Goal: Information Seeking & Learning: Learn about a topic

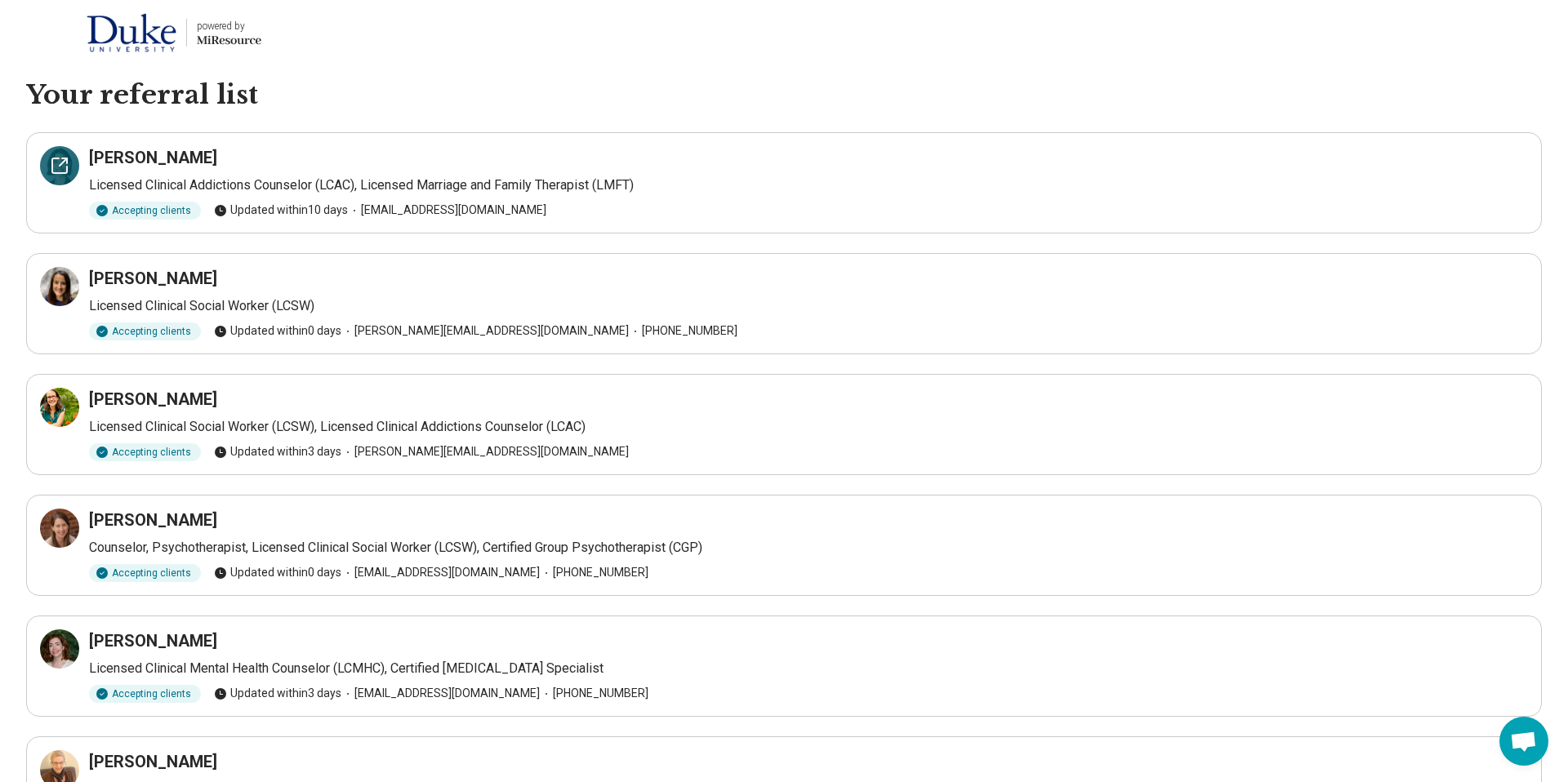
click at [68, 166] on icon at bounding box center [60, 166] width 20 height 20
click at [66, 281] on icon at bounding box center [63, 282] width 8 height 8
click at [64, 393] on div at bounding box center [59, 407] width 39 height 39
click at [60, 520] on icon at bounding box center [60, 528] width 20 height 20
click at [53, 653] on icon at bounding box center [60, 648] width 15 height 15
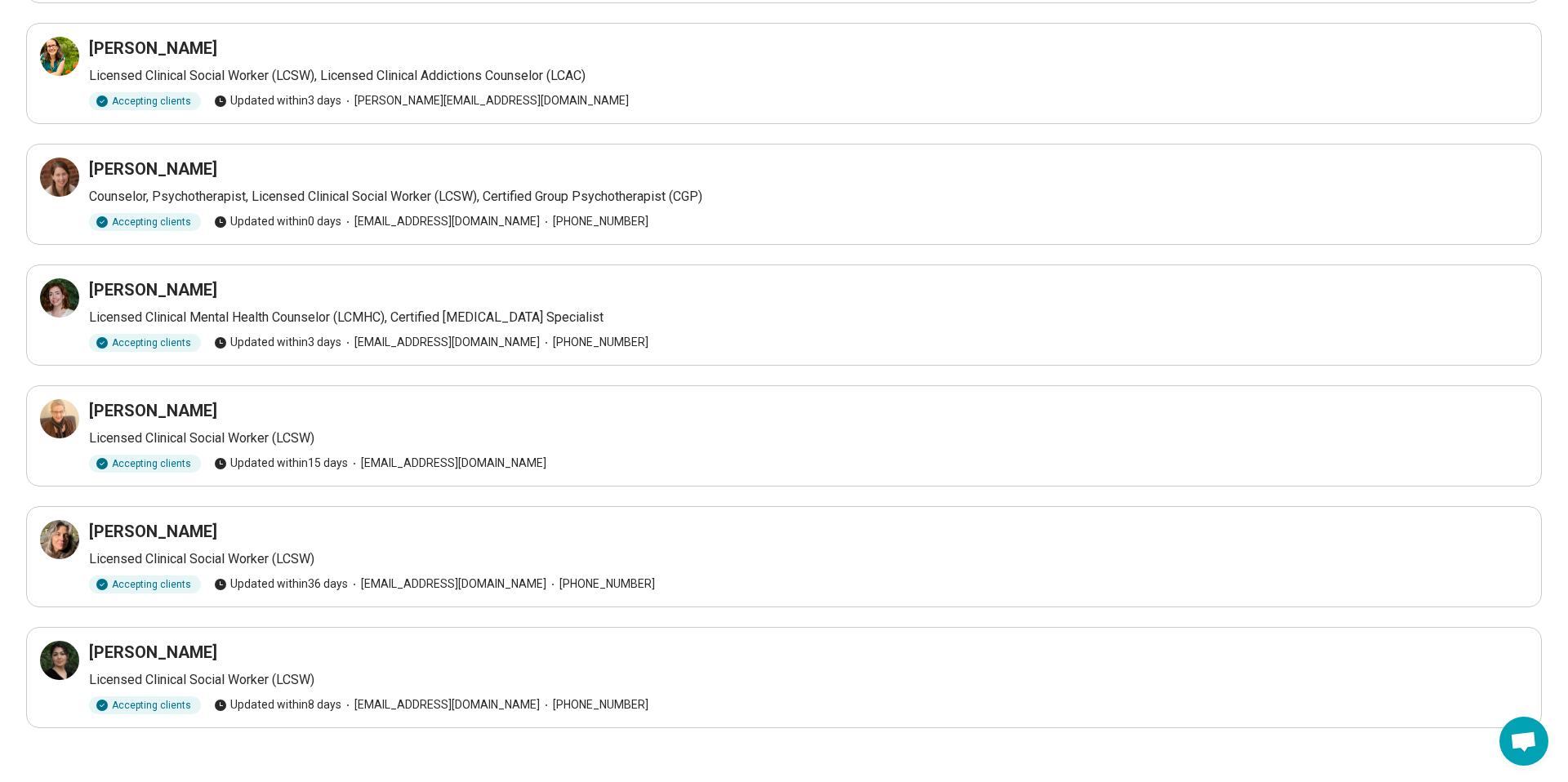
scroll to position [363, 0]
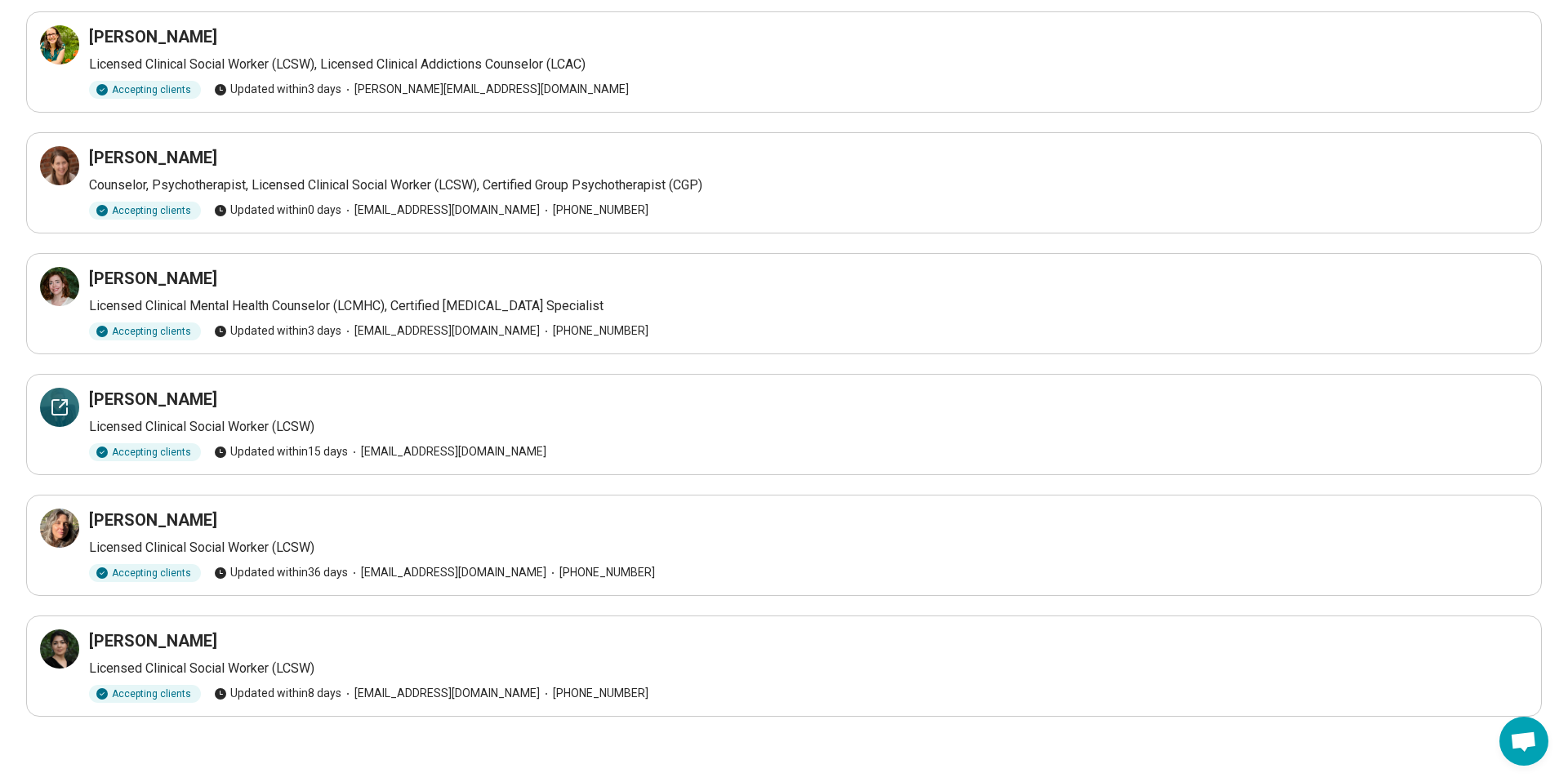
click at [60, 416] on icon at bounding box center [60, 407] width 20 height 20
click at [64, 526] on icon at bounding box center [60, 528] width 20 height 20
click at [47, 644] on div at bounding box center [59, 648] width 39 height 39
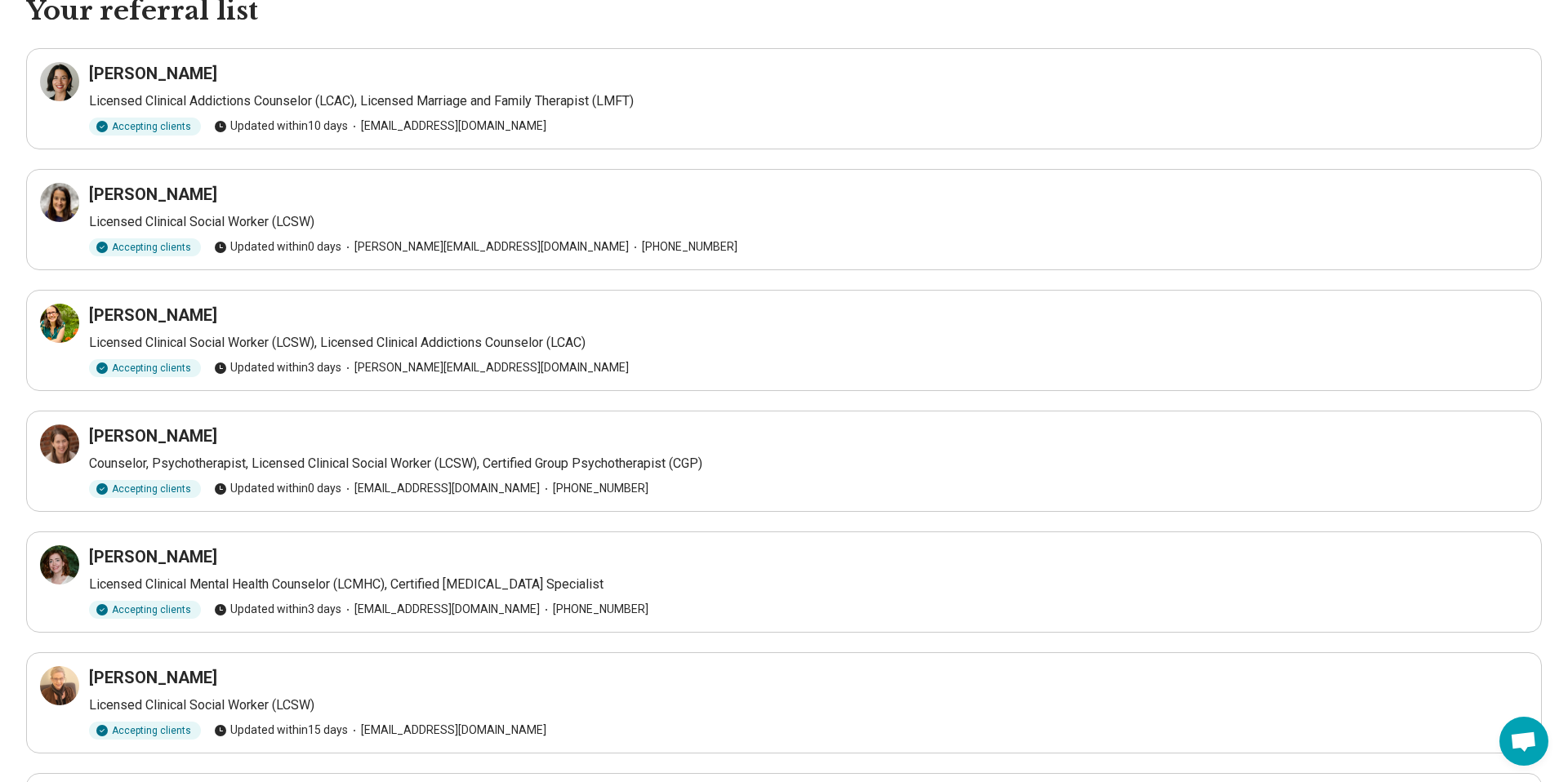
scroll to position [0, 0]
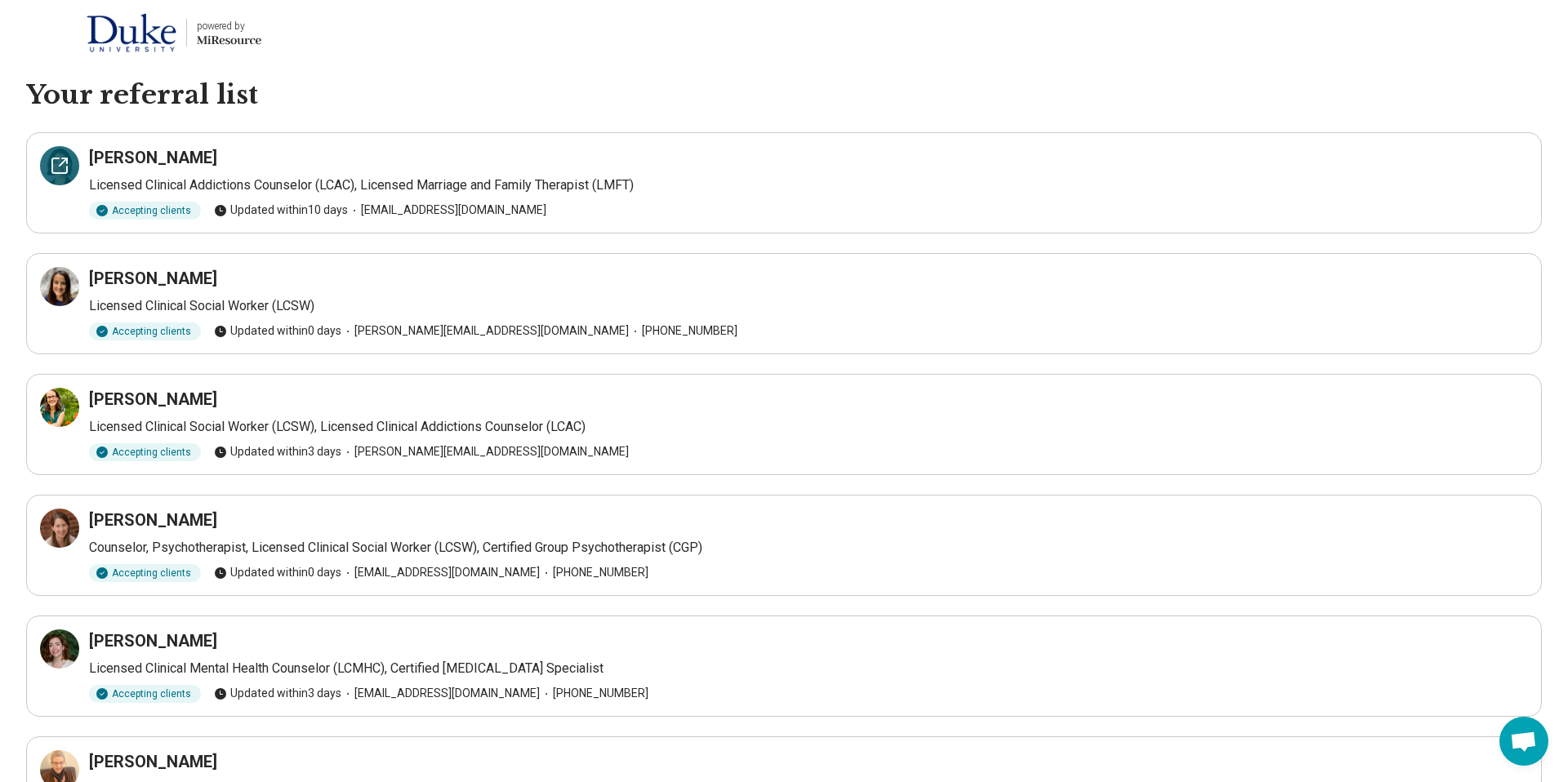
click at [61, 173] on icon at bounding box center [60, 166] width 20 height 20
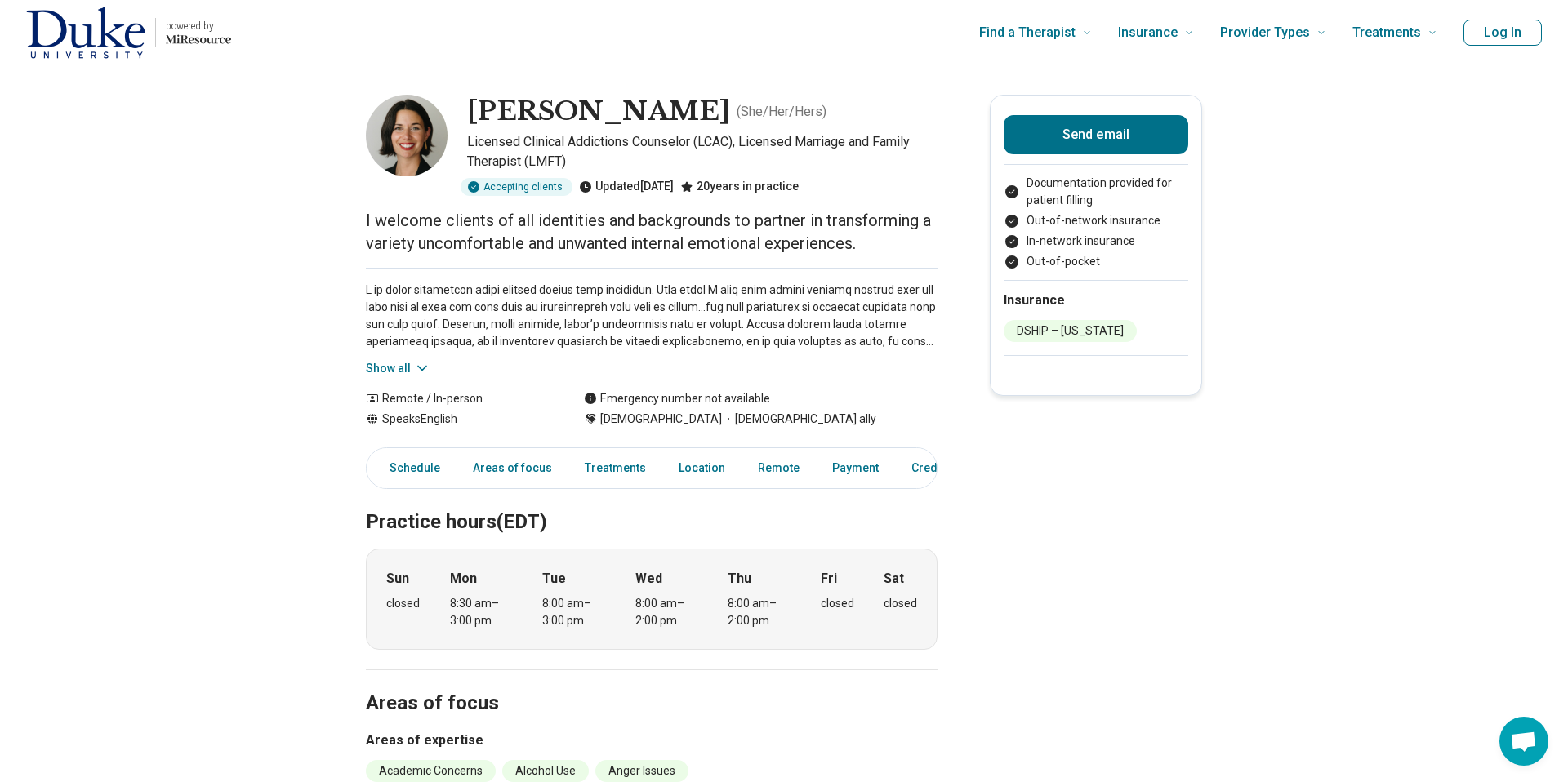
click at [389, 366] on button "Show all" at bounding box center [398, 369] width 65 height 17
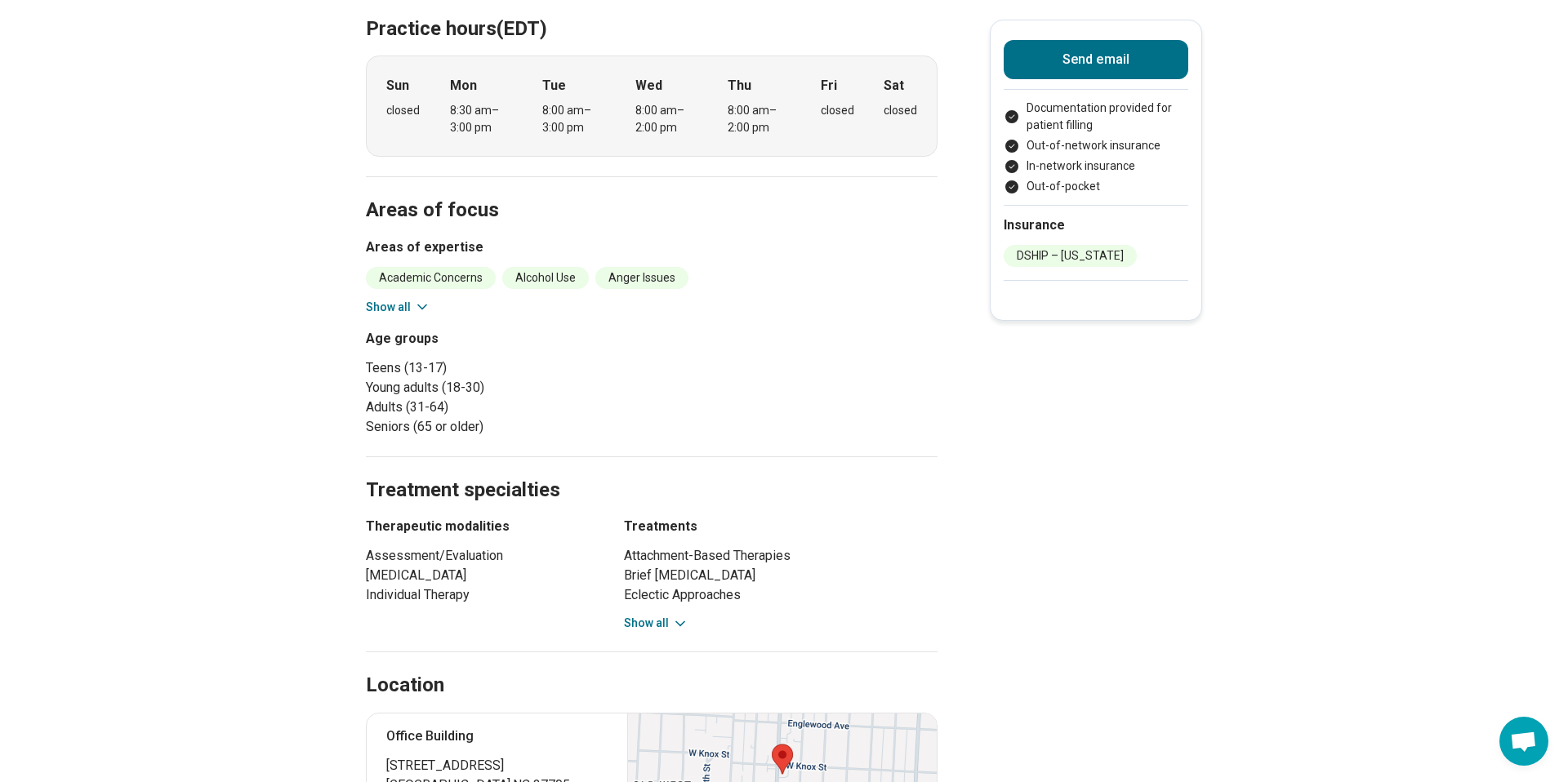
scroll to position [650, 0]
click at [405, 305] on button "Show all" at bounding box center [398, 305] width 65 height 17
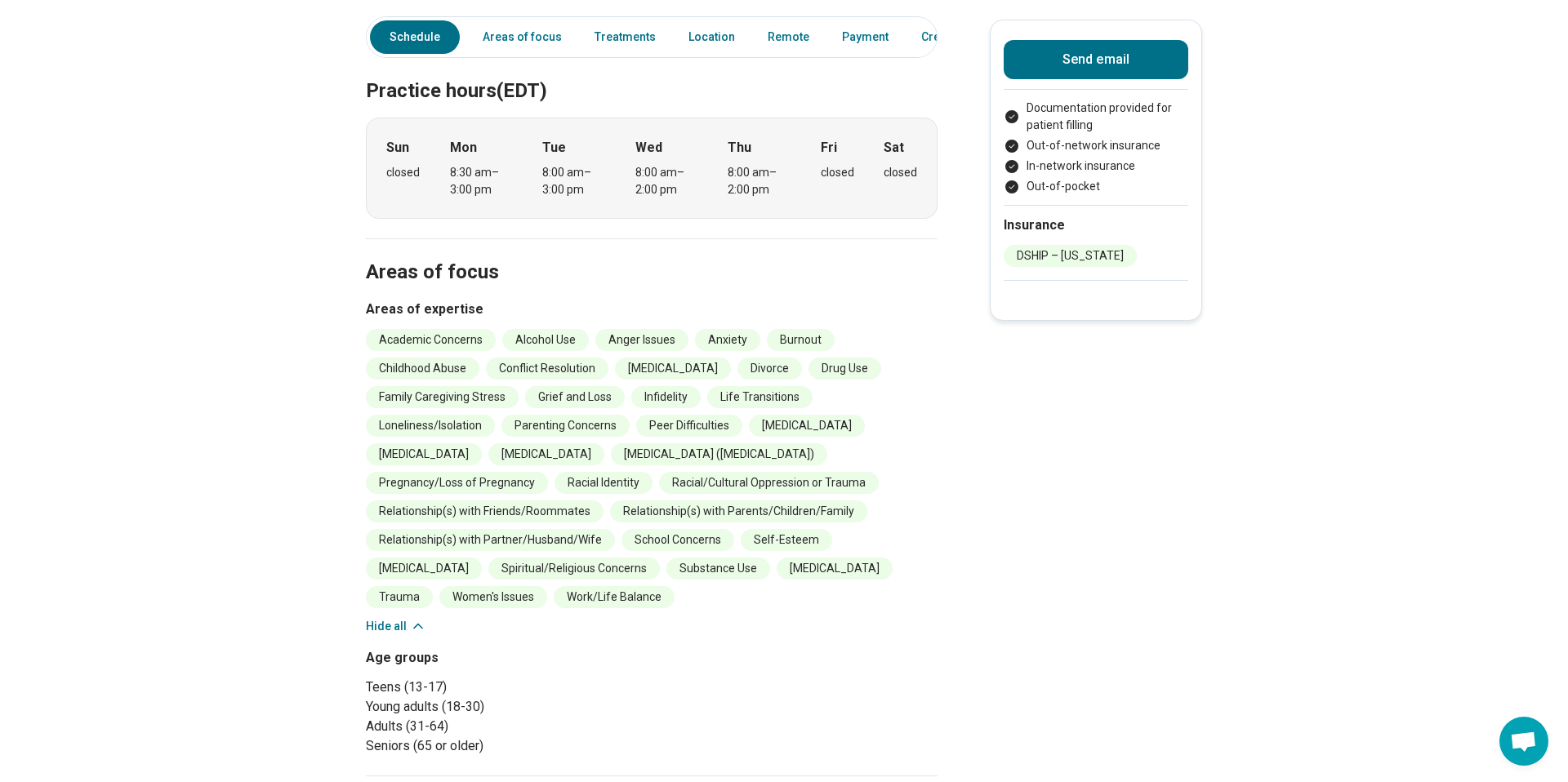
scroll to position [0, 0]
